Goal: Leave review/rating

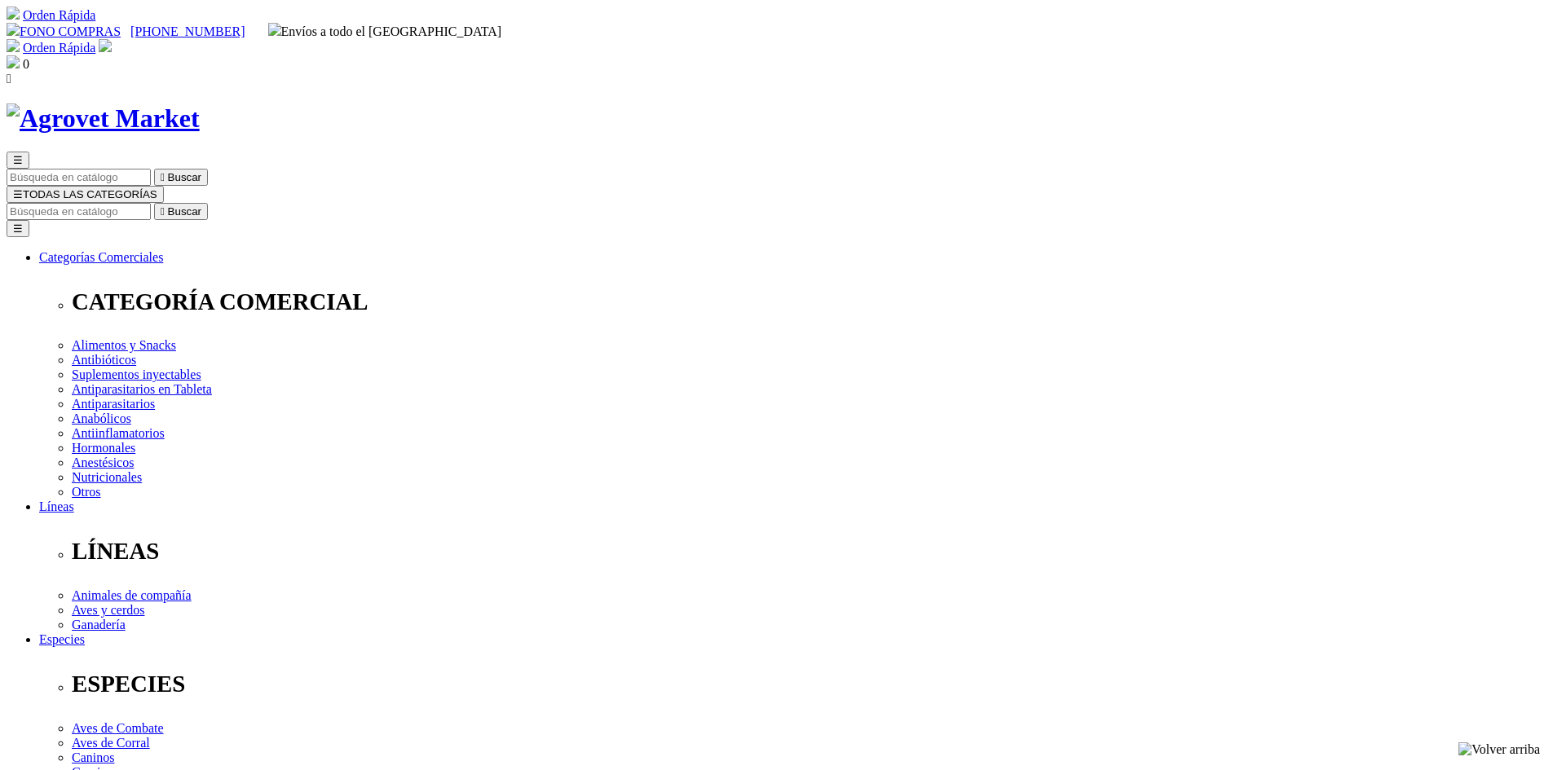
drag, startPoint x: 632, startPoint y: 502, endPoint x: 403, endPoint y: 520, distance: 229.7
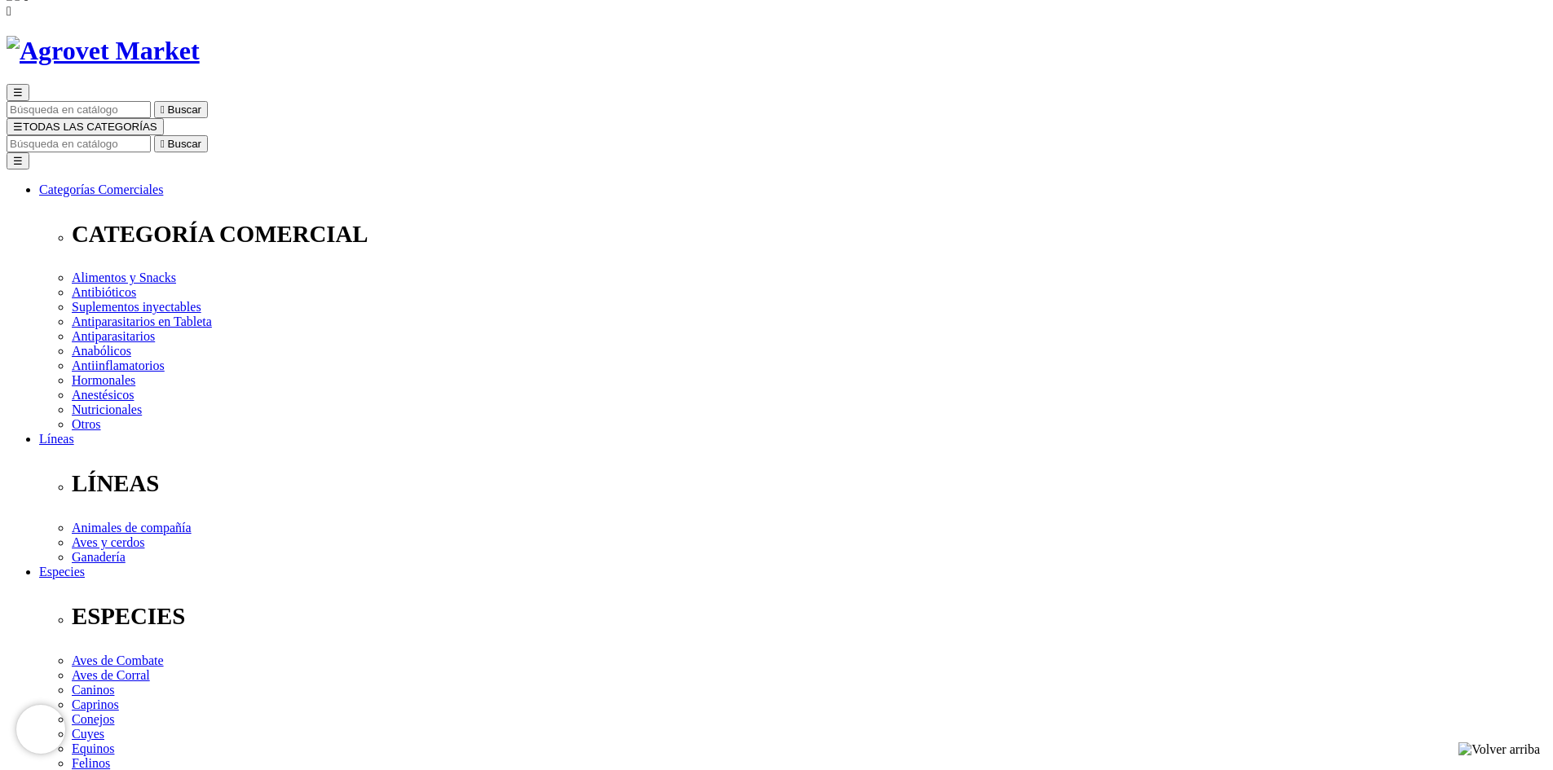
scroll to position [64, 0]
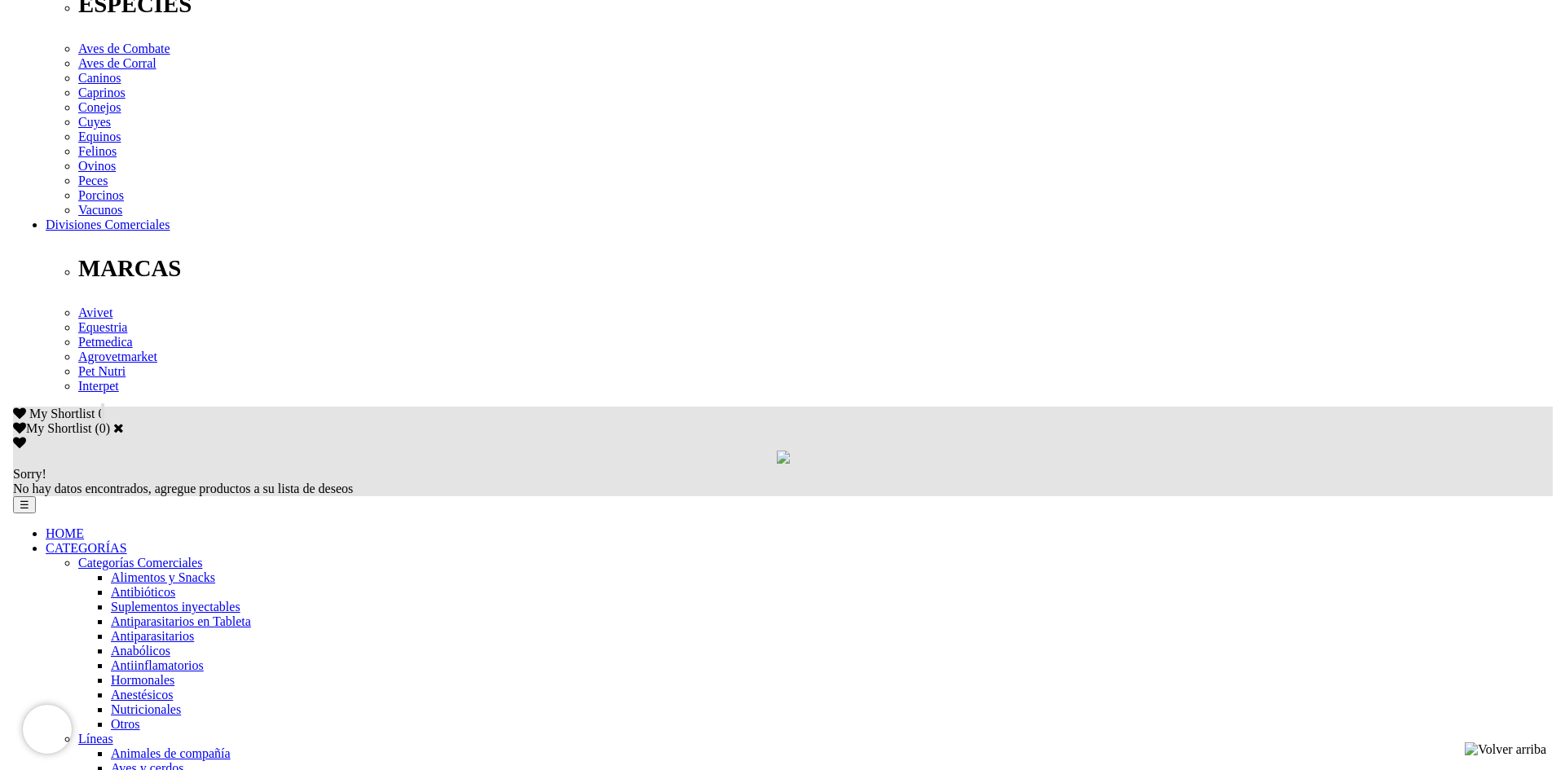
scroll to position [695, 0]
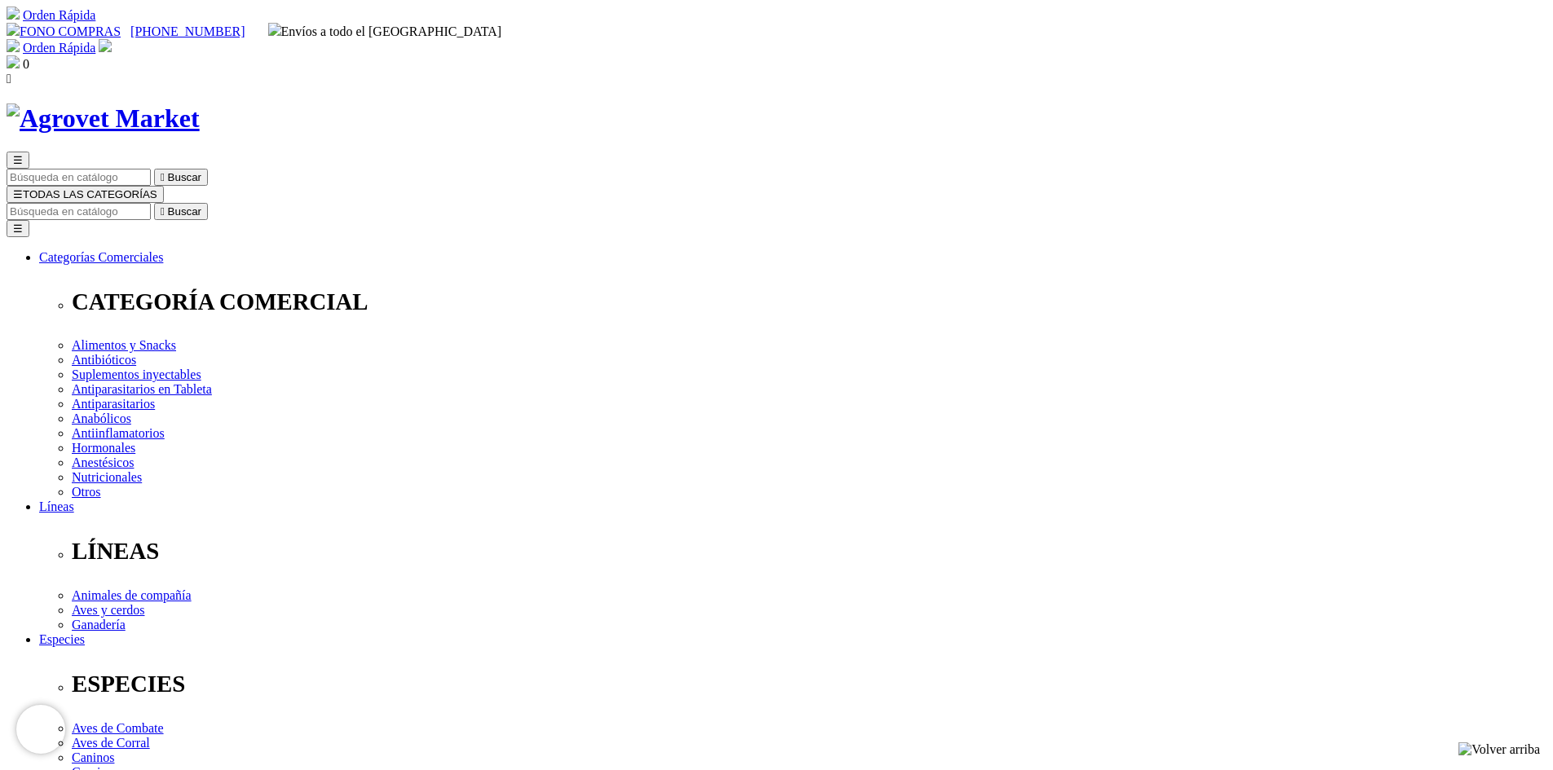
type input "nilson678.nl@gmail.com"
